Goal: Information Seeking & Learning: Learn about a topic

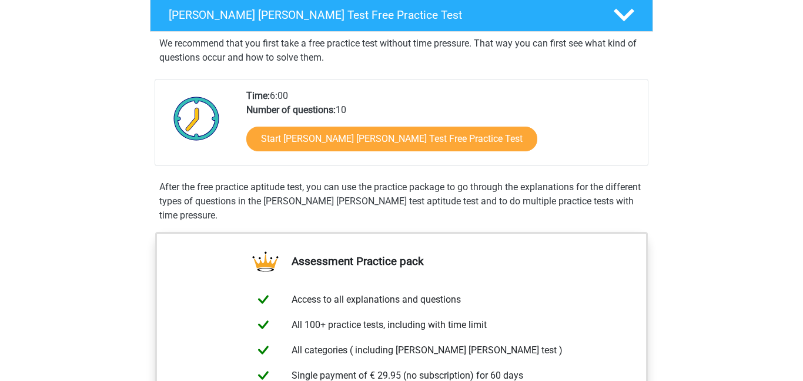
scroll to position [199, 0]
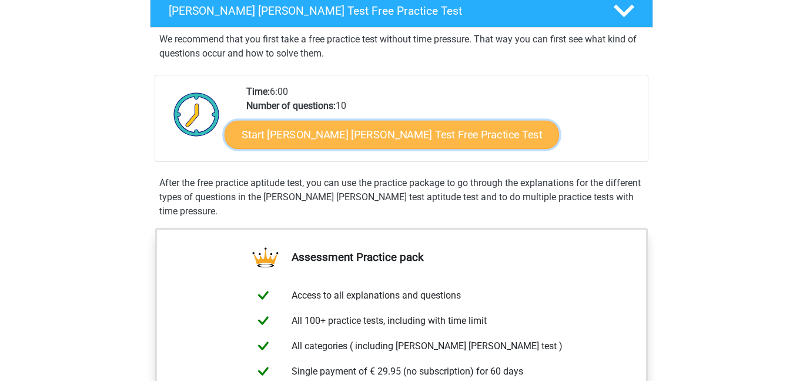
click at [414, 131] on link "Start [PERSON_NAME] [PERSON_NAME] Test Free Practice Test" at bounding box center [392, 135] width 335 height 28
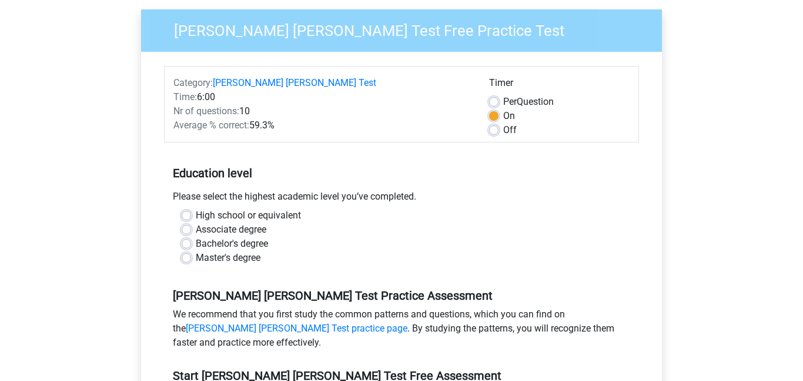
scroll to position [102, 0]
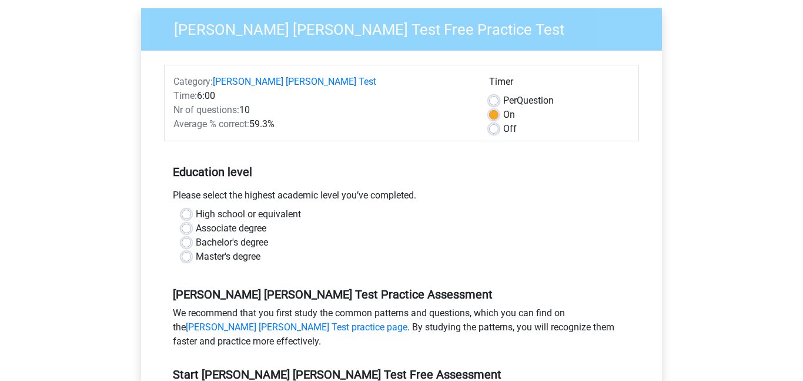
click at [196, 207] on label "High school or equivalent" at bounding box center [248, 214] width 105 height 14
click at [188, 207] on input "High school or equivalent" at bounding box center [186, 213] width 9 height 12
radio input "true"
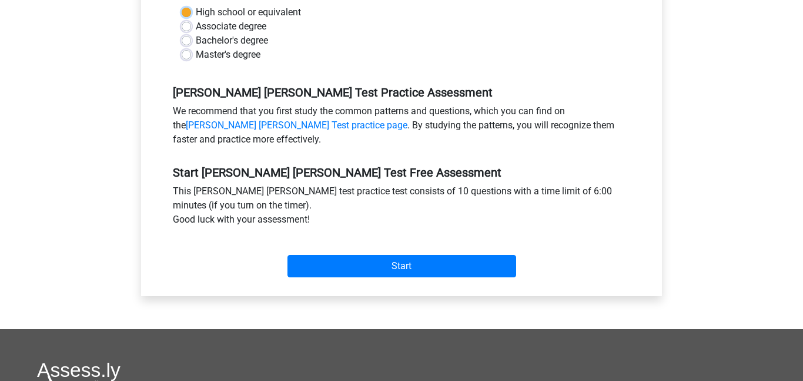
scroll to position [305, 0]
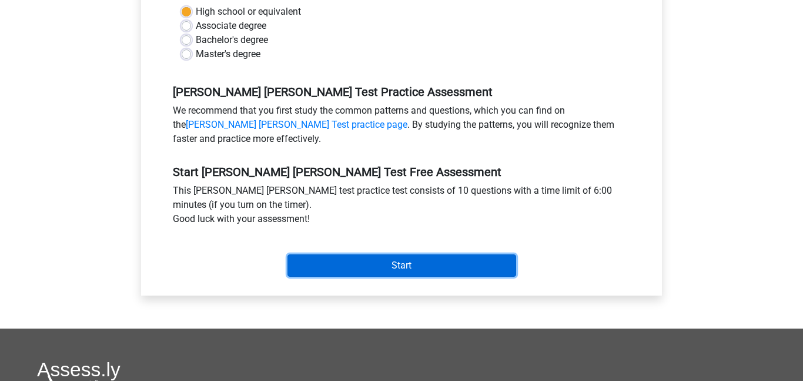
click at [375, 254] on input "Start" at bounding box center [402, 265] width 229 height 22
